Goal: Use online tool/utility: Utilize a website feature to perform a specific function

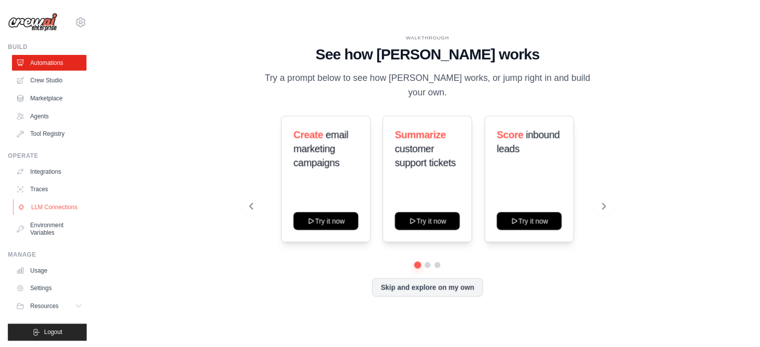
scroll to position [11, 0]
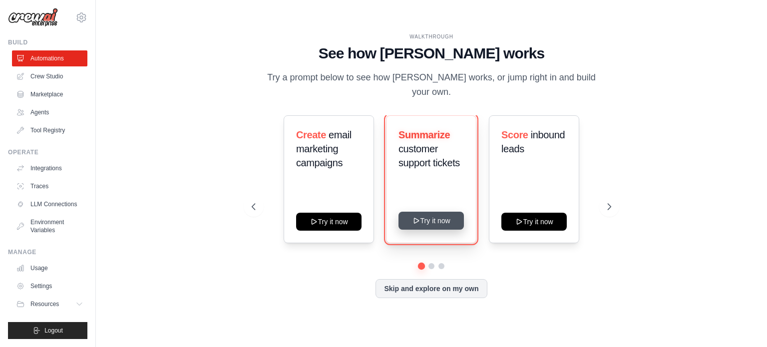
click at [427, 217] on button "Try it now" at bounding box center [431, 221] width 65 height 18
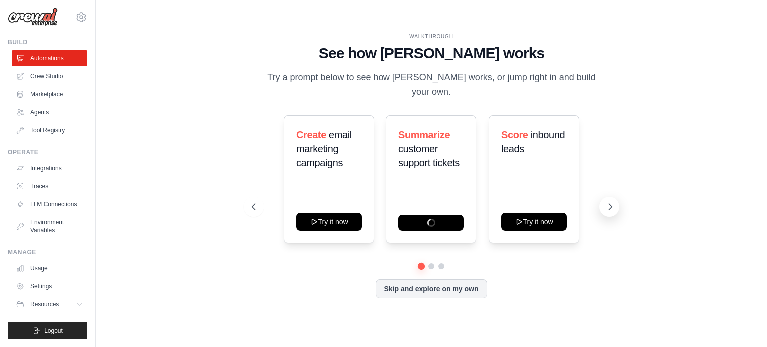
click at [609, 202] on icon at bounding box center [610, 207] width 10 height 10
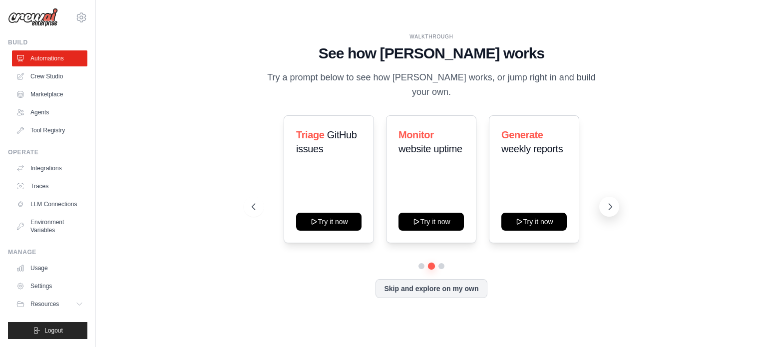
click at [609, 202] on icon at bounding box center [610, 207] width 10 height 10
click at [255, 202] on icon at bounding box center [253, 207] width 10 height 10
click at [606, 202] on icon at bounding box center [610, 207] width 10 height 10
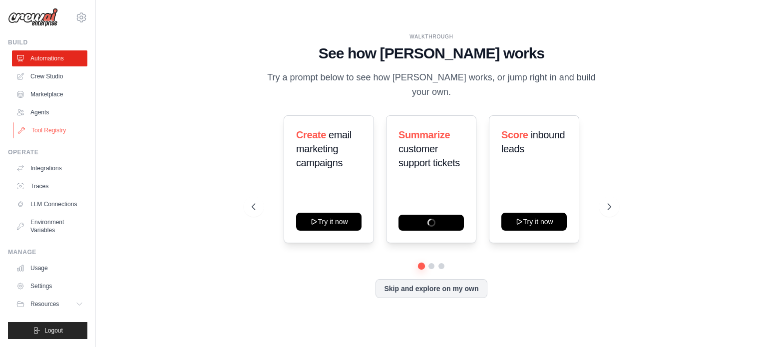
click at [46, 123] on link "Tool Registry" at bounding box center [50, 130] width 75 height 16
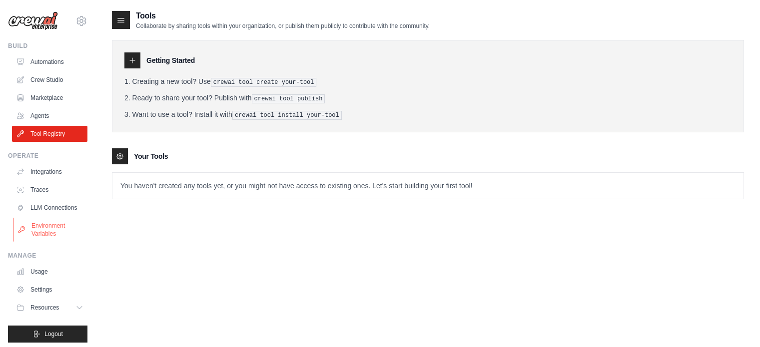
scroll to position [11, 0]
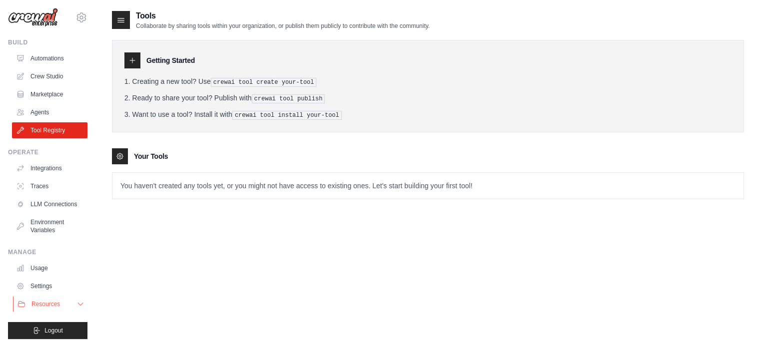
click at [67, 306] on button "Resources" at bounding box center [50, 304] width 75 height 16
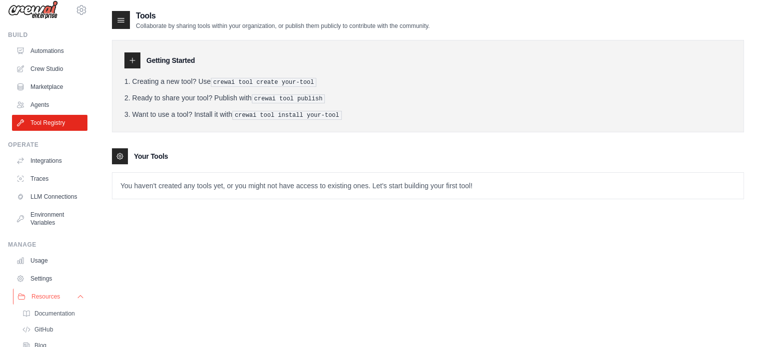
scroll to position [61, 0]
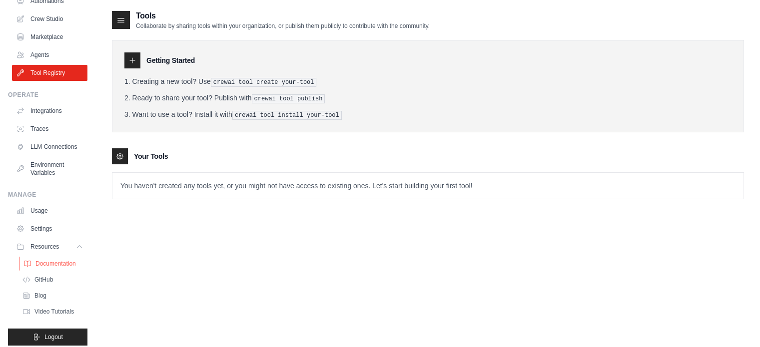
click at [61, 268] on span "Documentation" at bounding box center [55, 264] width 40 height 8
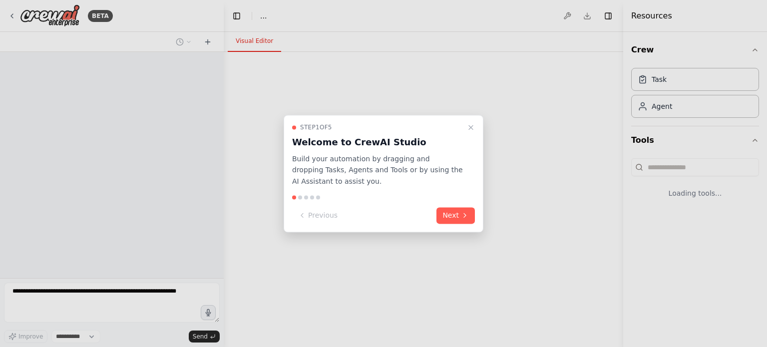
select select "****"
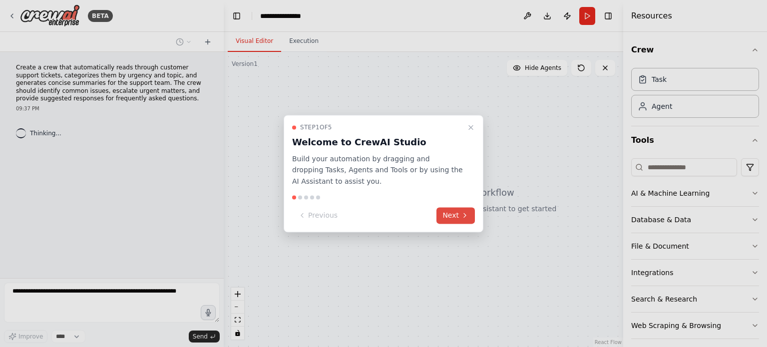
click at [458, 218] on button "Next" at bounding box center [456, 215] width 38 height 16
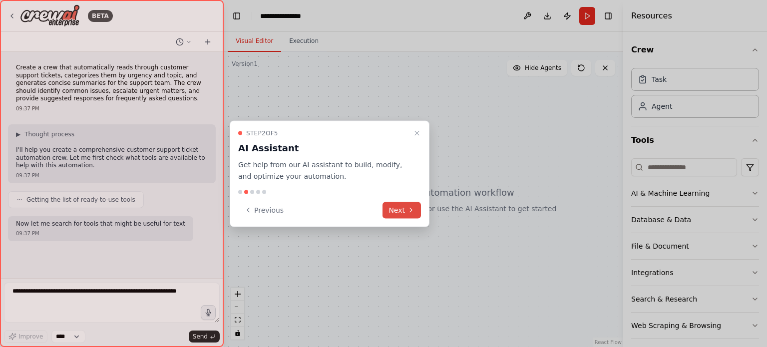
scroll to position [28, 0]
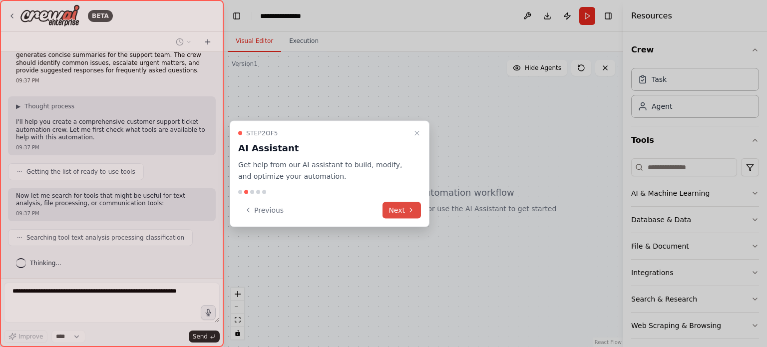
click at [408, 215] on button "Next" at bounding box center [402, 210] width 38 height 16
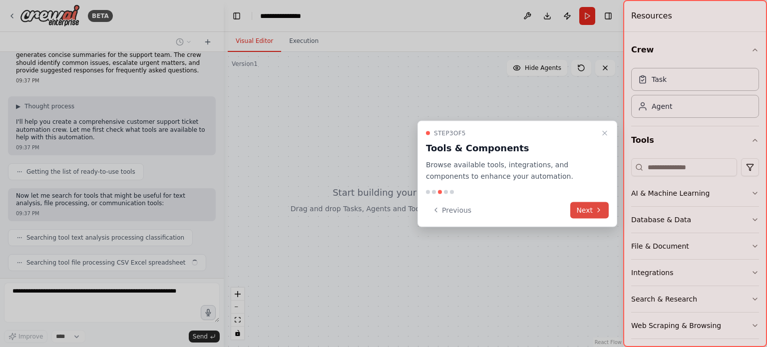
scroll to position [53, 0]
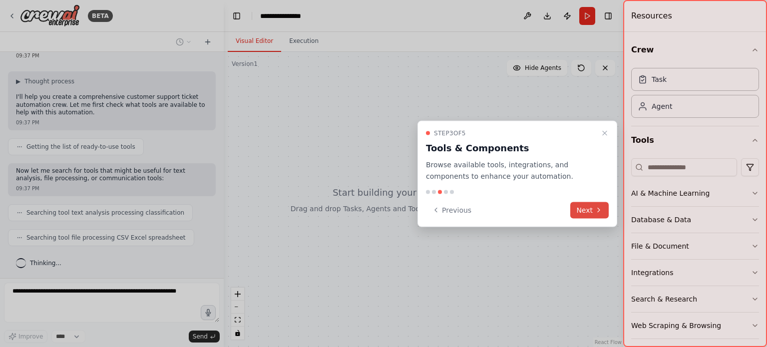
click at [581, 207] on button "Next" at bounding box center [589, 210] width 38 height 16
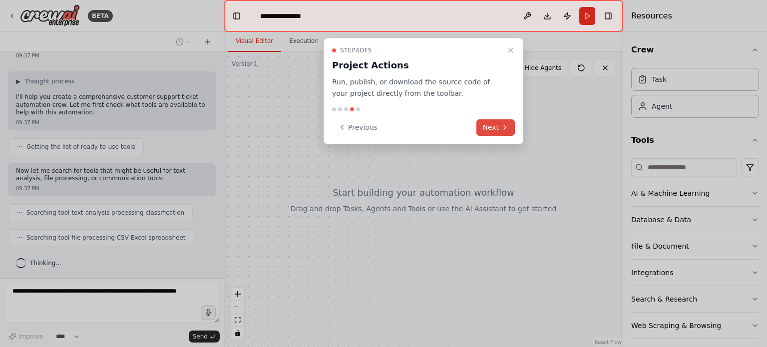
click at [494, 126] on button "Next" at bounding box center [495, 127] width 38 height 16
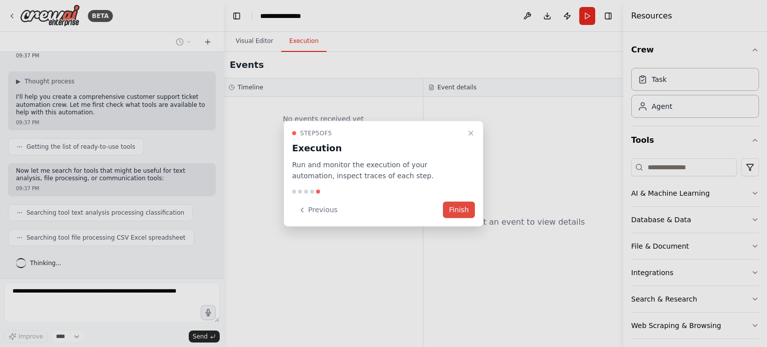
click at [452, 213] on button "Finish" at bounding box center [459, 210] width 32 height 16
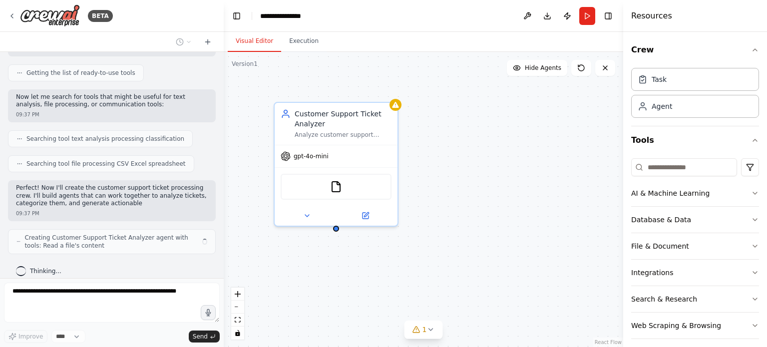
scroll to position [135, 0]
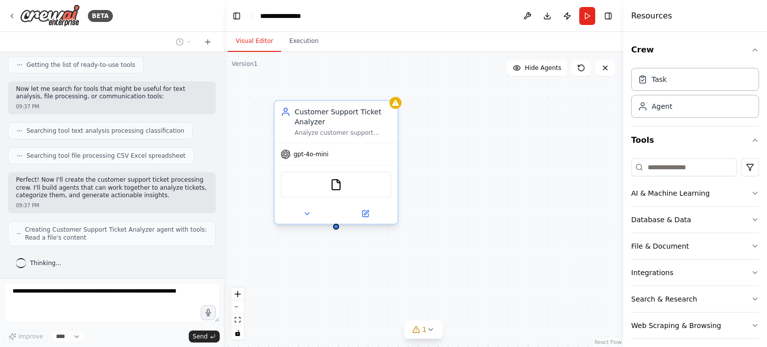
click at [337, 154] on div "gpt-4o-mini" at bounding box center [336, 154] width 123 height 22
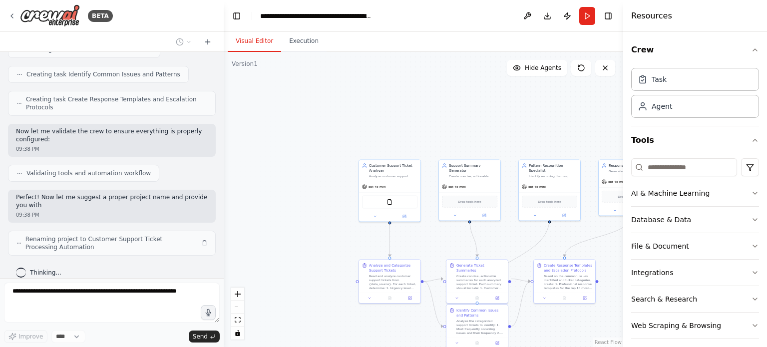
scroll to position [497, 0]
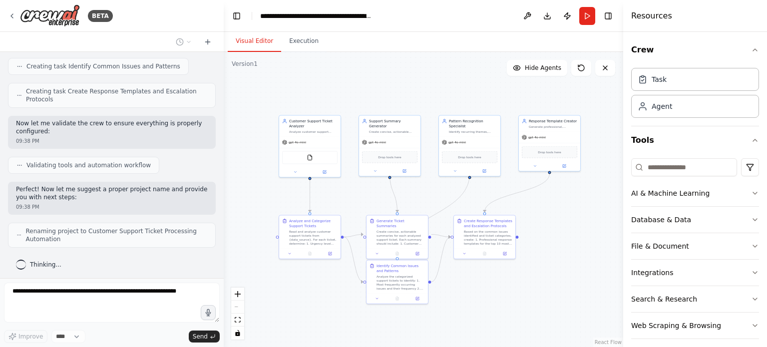
drag, startPoint x: 398, startPoint y: 118, endPoint x: 318, endPoint y: 74, distance: 91.4
click at [318, 74] on div ".deletable-edge-delete-btn { width: 20px; height: 20px; border: 0px solid #ffff…" at bounding box center [424, 199] width 400 height 295
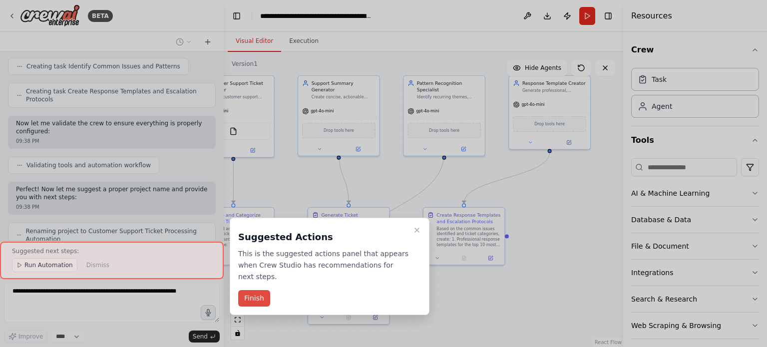
click at [258, 290] on button "Finish" at bounding box center [254, 298] width 32 height 16
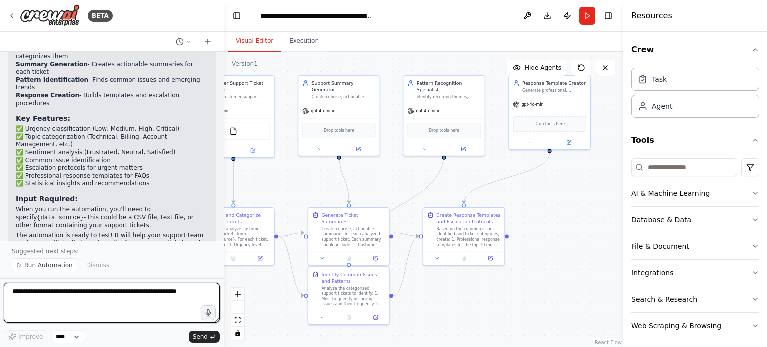
scroll to position [851, 0]
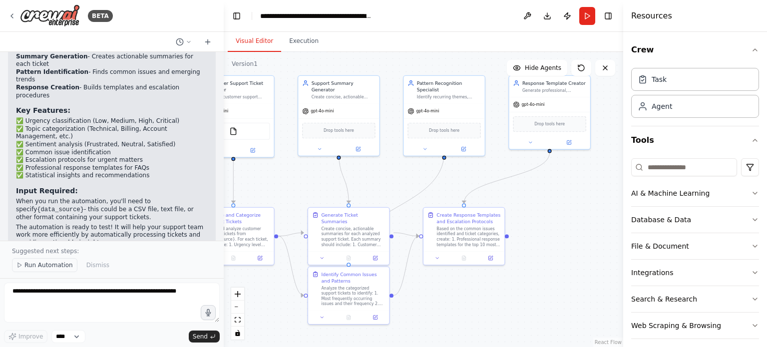
click at [48, 268] on span "Run Automation" at bounding box center [48, 265] width 48 height 8
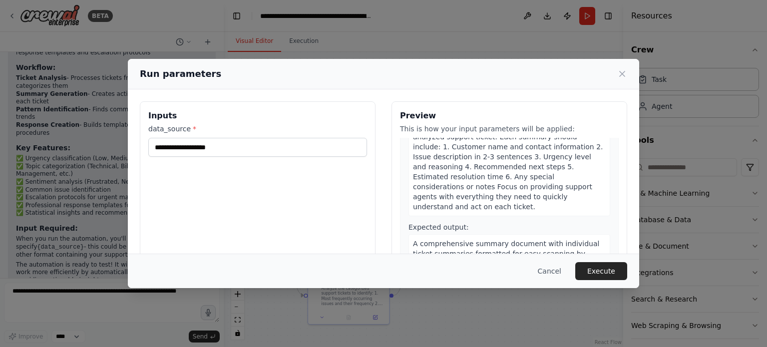
scroll to position [450, 0]
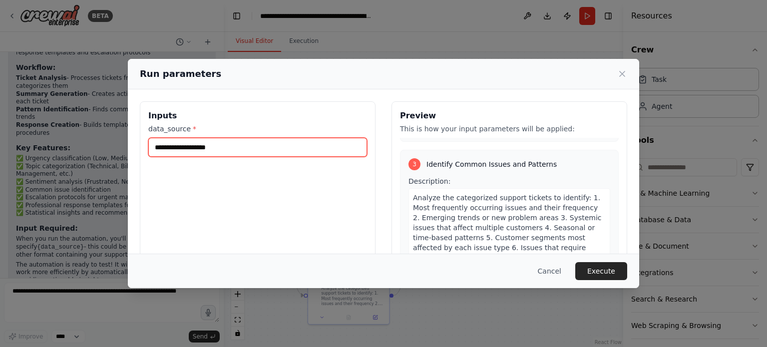
click at [306, 152] on input "data_source *" at bounding box center [257, 147] width 219 height 19
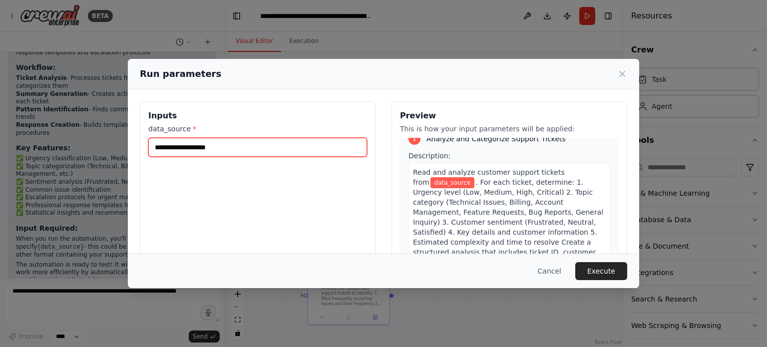
scroll to position [0, 0]
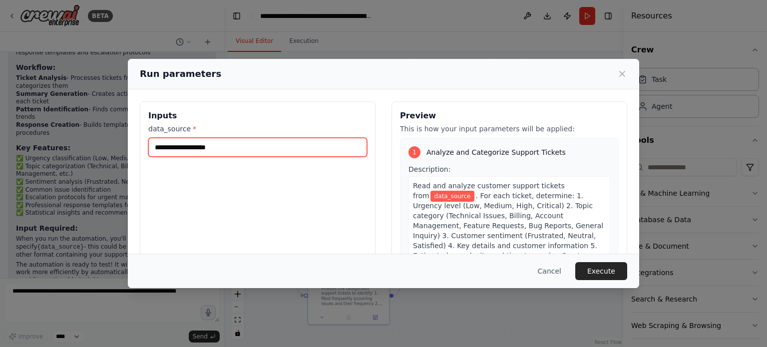
click at [206, 140] on input "data_source *" at bounding box center [257, 147] width 219 height 19
click at [203, 147] on input "data_source *" at bounding box center [257, 147] width 219 height 19
type input "*"
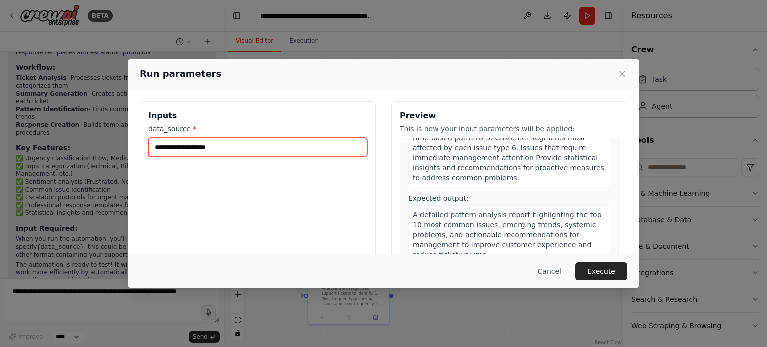
scroll to position [691, 0]
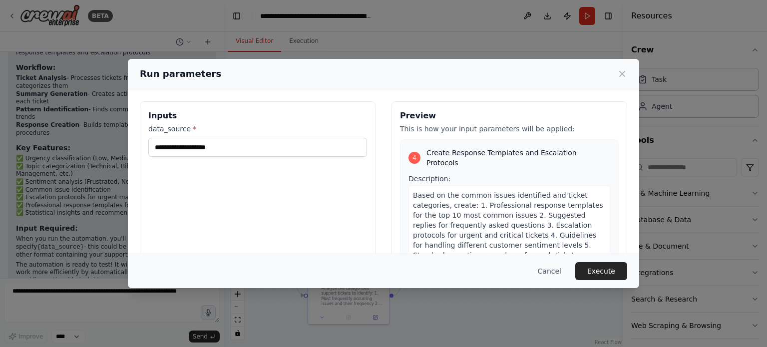
click at [553, 272] on button "Cancel" at bounding box center [549, 271] width 39 height 18
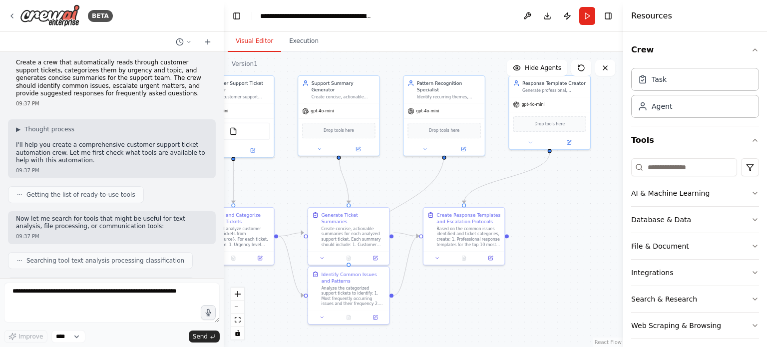
scroll to position [0, 0]
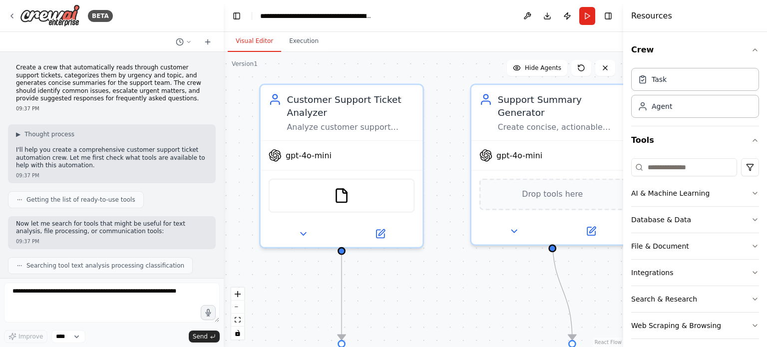
drag, startPoint x: 303, startPoint y: 146, endPoint x: 457, endPoint y: 259, distance: 190.5
click at [457, 259] on div ".deletable-edge-delete-btn { width: 20px; height: 20px; border: 0px solid #ffff…" at bounding box center [424, 199] width 400 height 295
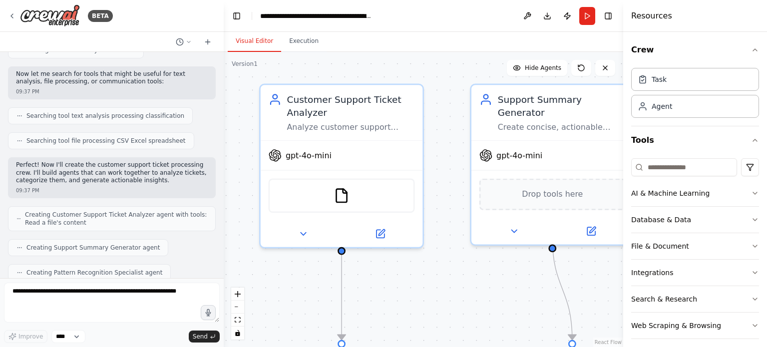
scroll to position [200, 0]
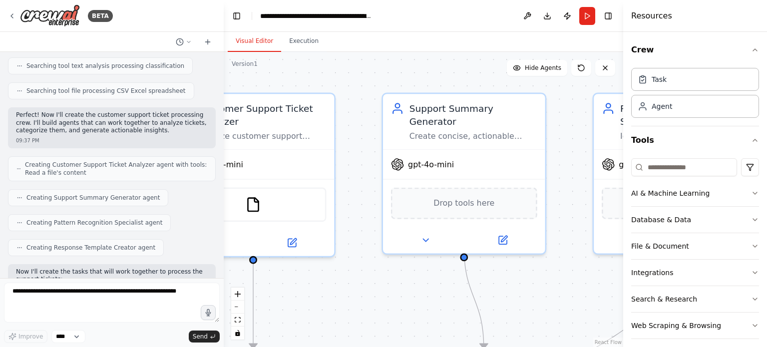
drag, startPoint x: 480, startPoint y: 261, endPoint x: 392, endPoint y: 270, distance: 88.9
click at [392, 270] on div ".deletable-edge-delete-btn { width: 20px; height: 20px; border: 0px solid #ffff…" at bounding box center [424, 199] width 400 height 295
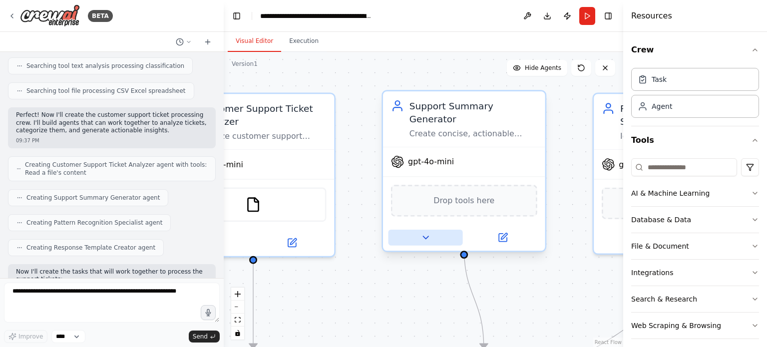
click at [426, 236] on icon at bounding box center [425, 237] width 5 height 2
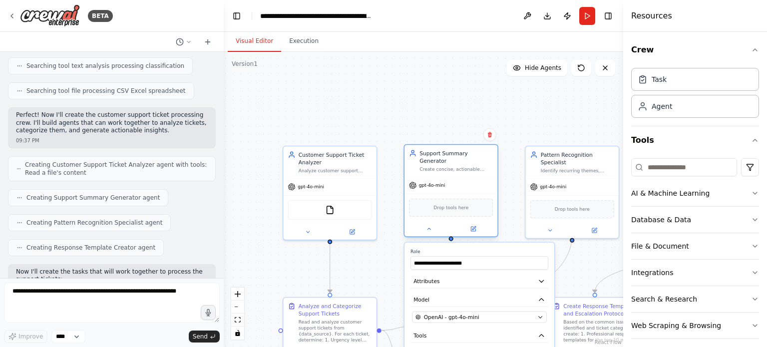
click at [438, 156] on div "Support Summary Generator" at bounding box center [456, 156] width 73 height 15
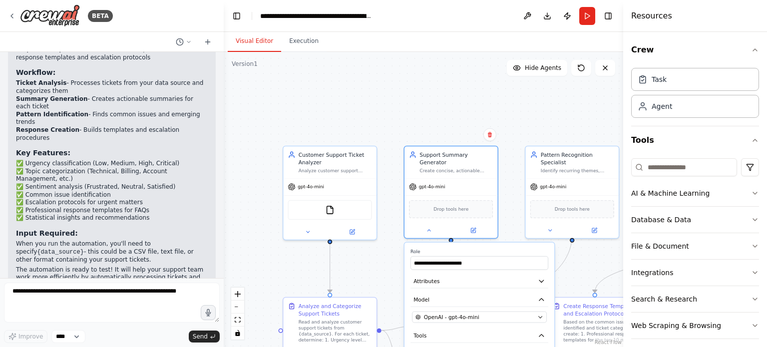
scroll to position [814, 0]
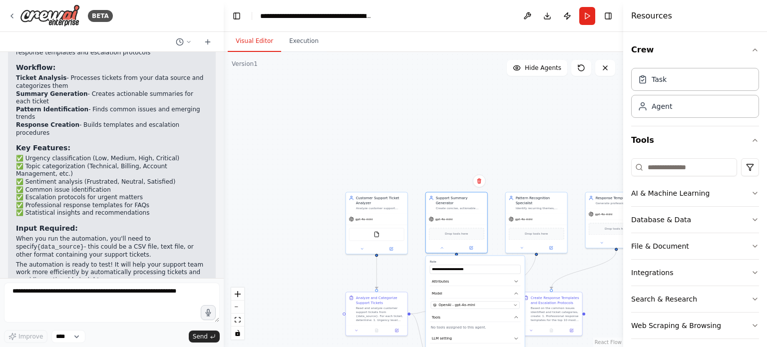
click at [355, 144] on div ".deletable-edge-delete-btn { width: 20px; height: 20px; border: 0px solid #ffff…" at bounding box center [424, 199] width 400 height 295
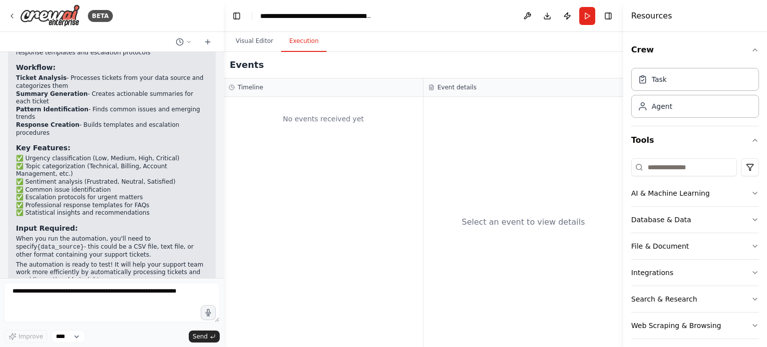
click at [308, 45] on button "Execution" at bounding box center [303, 41] width 45 height 21
click at [256, 38] on button "Visual Editor" at bounding box center [254, 41] width 53 height 21
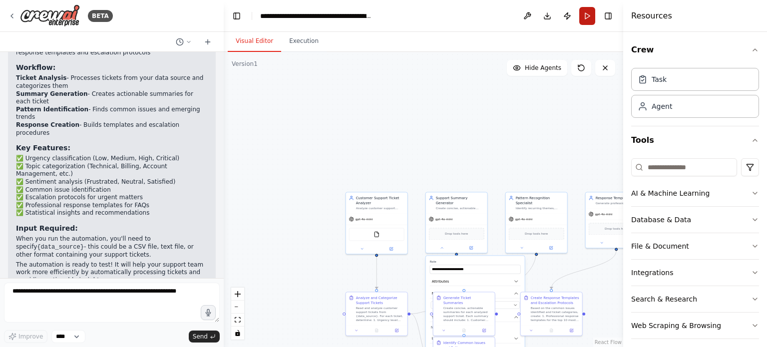
click at [584, 17] on button "Run" at bounding box center [587, 16] width 16 height 18
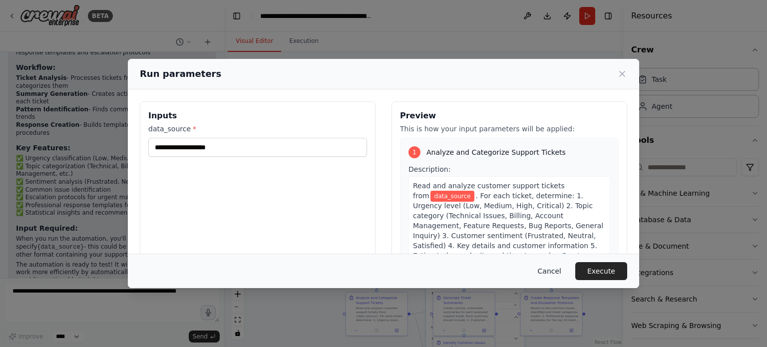
click at [551, 278] on button "Cancel" at bounding box center [549, 271] width 39 height 18
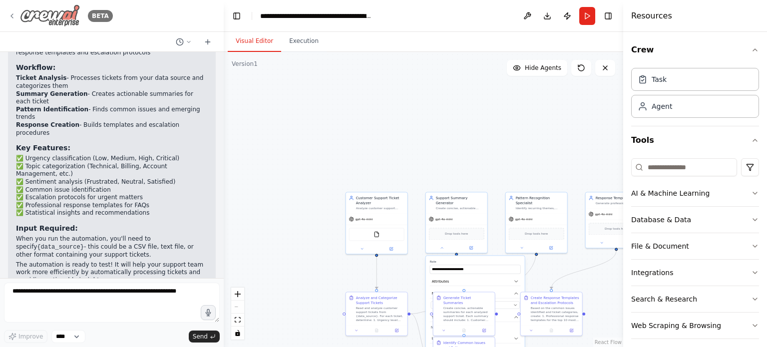
click at [15, 15] on icon at bounding box center [12, 16] width 8 height 8
